Goal: Check status

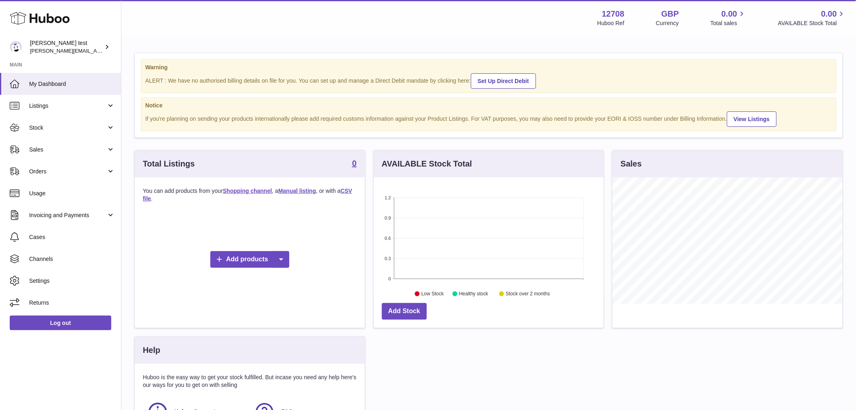
scroll to position [126, 230]
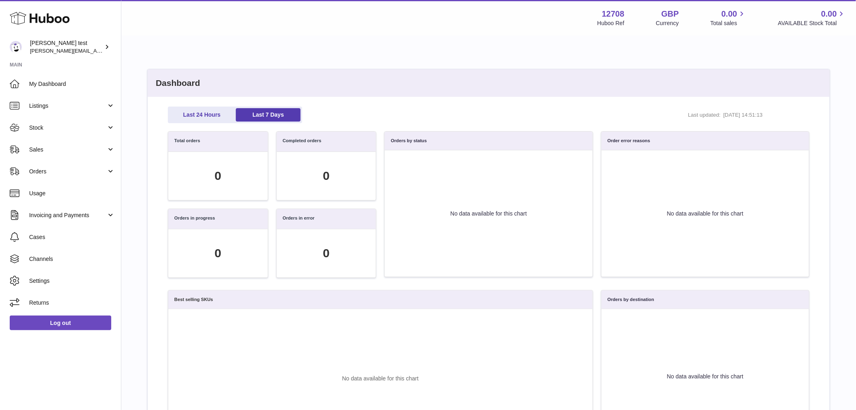
click at [195, 105] on div "Last 24 Hours Last 7 Days Last updated: [DATE] 14:51:13 Total orders 0 Complete…" at bounding box center [489, 345] width 682 height 496
click at [198, 113] on link "Last 24 Hours" at bounding box center [202, 114] width 65 height 13
click at [253, 115] on link "Last 7 Days" at bounding box center [268, 114] width 65 height 13
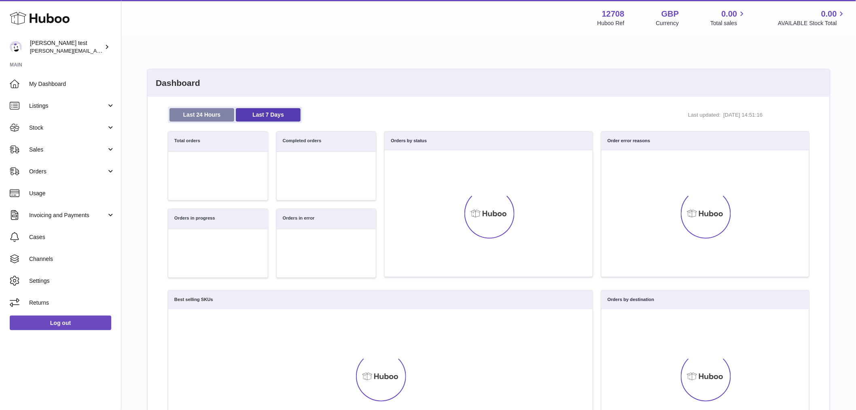
click at [197, 115] on link "Last 24 Hours" at bounding box center [202, 114] width 65 height 13
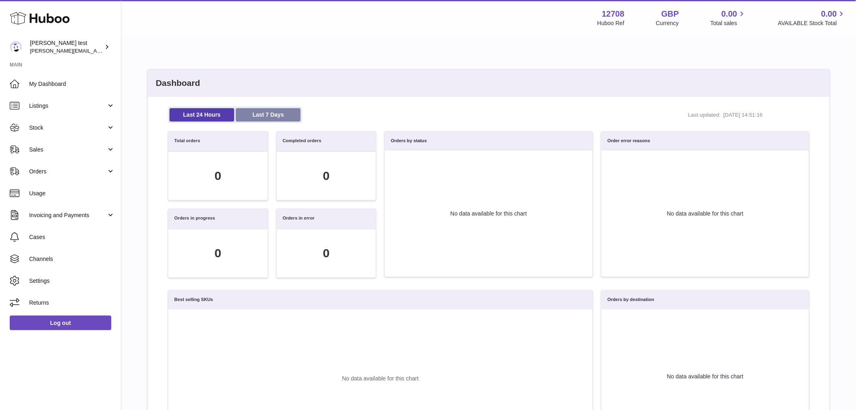
click at [273, 114] on link "Last 7 Days" at bounding box center [268, 114] width 65 height 13
click at [208, 115] on link "Last 24 Hours" at bounding box center [202, 114] width 65 height 13
click at [328, 180] on div "0" at bounding box center [326, 176] width 7 height 17
drag, startPoint x: 318, startPoint y: 217, endPoint x: 255, endPoint y: 214, distance: 62.8
click at [255, 214] on div "Orders in progress 0 Orders in error 0" at bounding box center [272, 246] width 217 height 77
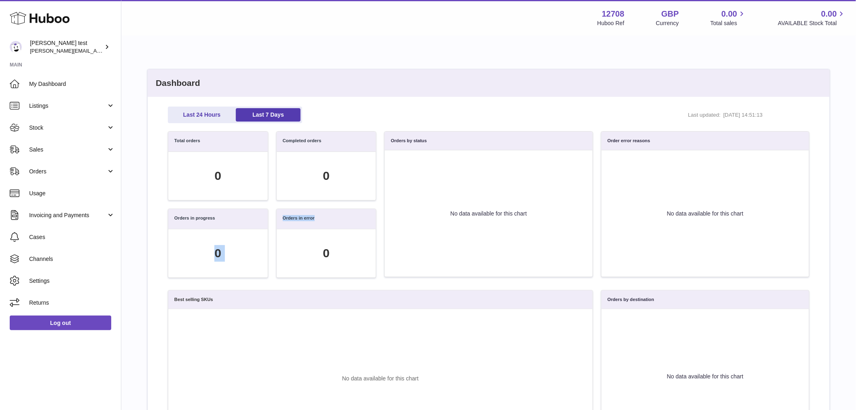
drag, startPoint x: 343, startPoint y: 255, endPoint x: 321, endPoint y: 251, distance: 22.2
click at [321, 251] on div "0" at bounding box center [327, 253] width 100 height 48
click at [438, 283] on div "Orders by status No data available for this chart" at bounding box center [488, 208] width 217 height 155
drag, startPoint x: 154, startPoint y: 77, endPoint x: 373, endPoint y: 260, distance: 285.3
click at [373, 260] on div "Dashboard Last 24 Hours Last 7 Days Last updated: 11/08/2025, 14:51:13 Total or…" at bounding box center [488, 331] width 683 height 524
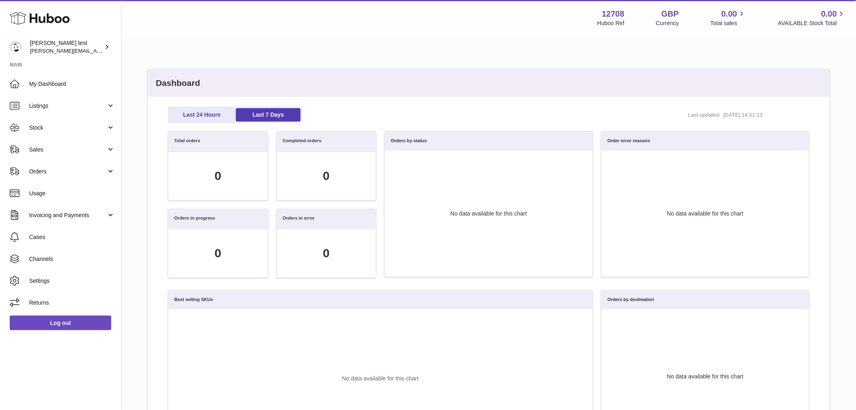
click at [665, 115] on div "Last 24 Hours Last 7 Days Last updated: 11/08/2025, 14:51:13" at bounding box center [489, 114] width 642 height 17
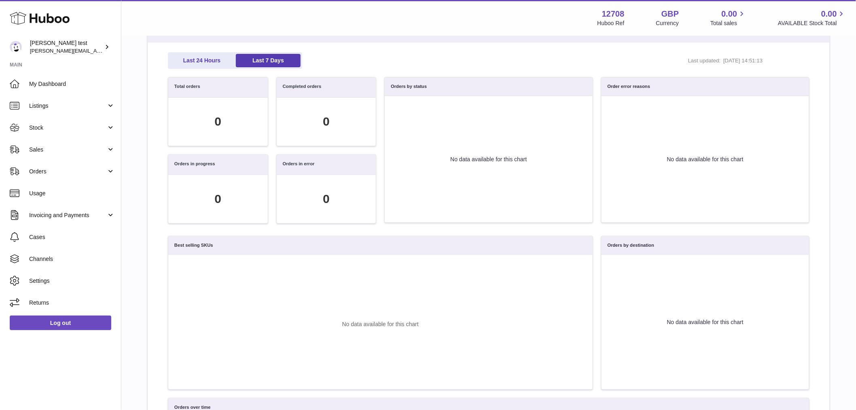
scroll to position [79, 0]
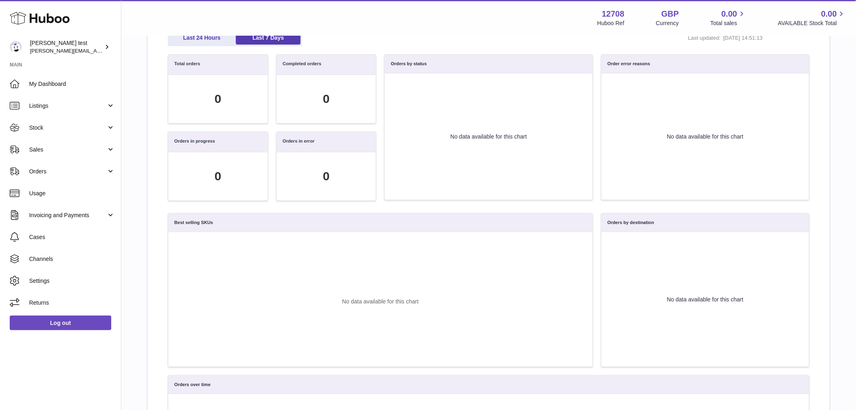
drag, startPoint x: 184, startPoint y: 168, endPoint x: 767, endPoint y: 324, distance: 603.3
click at [799, 398] on div "Last 24 Hours Last 7 Days Last updated: [DATE] 14:51:13 Total orders 0 Complete…" at bounding box center [489, 268] width 682 height 496
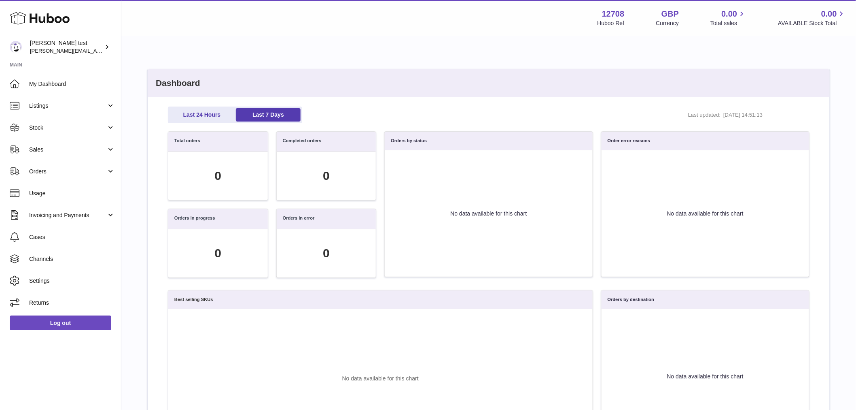
click at [787, 116] on span "[DATE] 14:51:13" at bounding box center [756, 114] width 65 height 7
drag, startPoint x: 778, startPoint y: 115, endPoint x: 759, endPoint y: 114, distance: 19.9
click at [759, 114] on span "[DATE] 14:51:13" at bounding box center [756, 114] width 65 height 7
click at [192, 110] on link "Last 24 Hours" at bounding box center [202, 114] width 65 height 13
drag, startPoint x: 761, startPoint y: 115, endPoint x: 782, endPoint y: 114, distance: 20.6
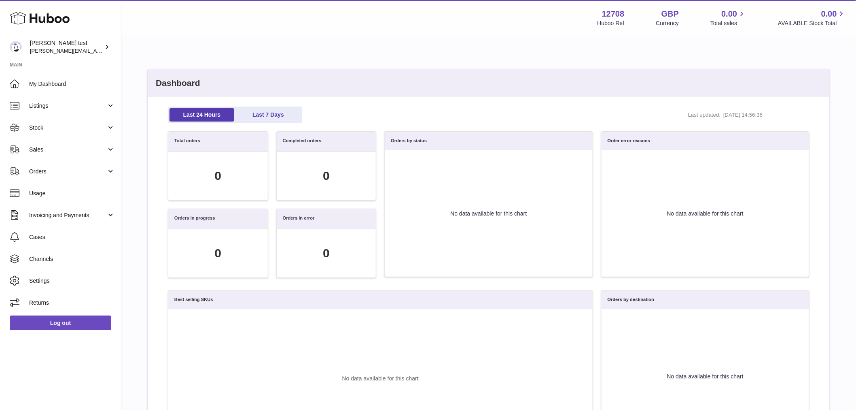
click at [782, 114] on span "11/08/2025, 14:56:36" at bounding box center [756, 114] width 65 height 7
click at [780, 114] on span "11/08/2025, 14:56:36" at bounding box center [756, 114] width 65 height 7
drag, startPoint x: 780, startPoint y: 115, endPoint x: 759, endPoint y: 115, distance: 21.1
click at [759, 115] on span "11/08/2025, 14:56:36" at bounding box center [756, 114] width 65 height 7
click at [276, 117] on link "Last 7 Days" at bounding box center [268, 114] width 65 height 13
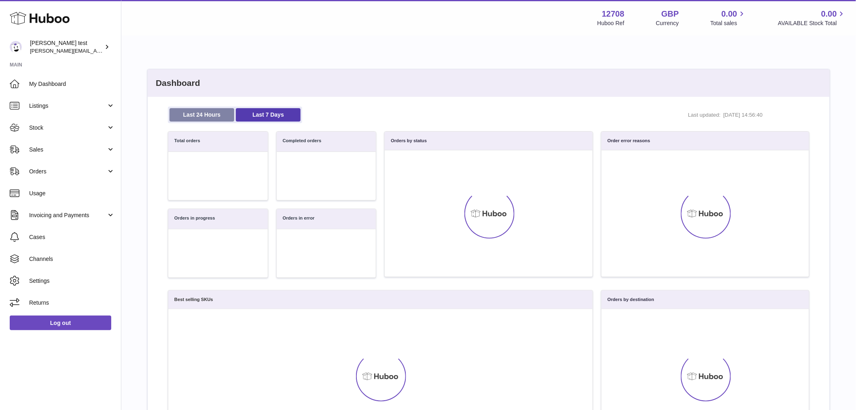
click at [210, 115] on link "Last 24 Hours" at bounding box center [202, 114] width 65 height 13
